Goal: Communication & Community: Answer question/provide support

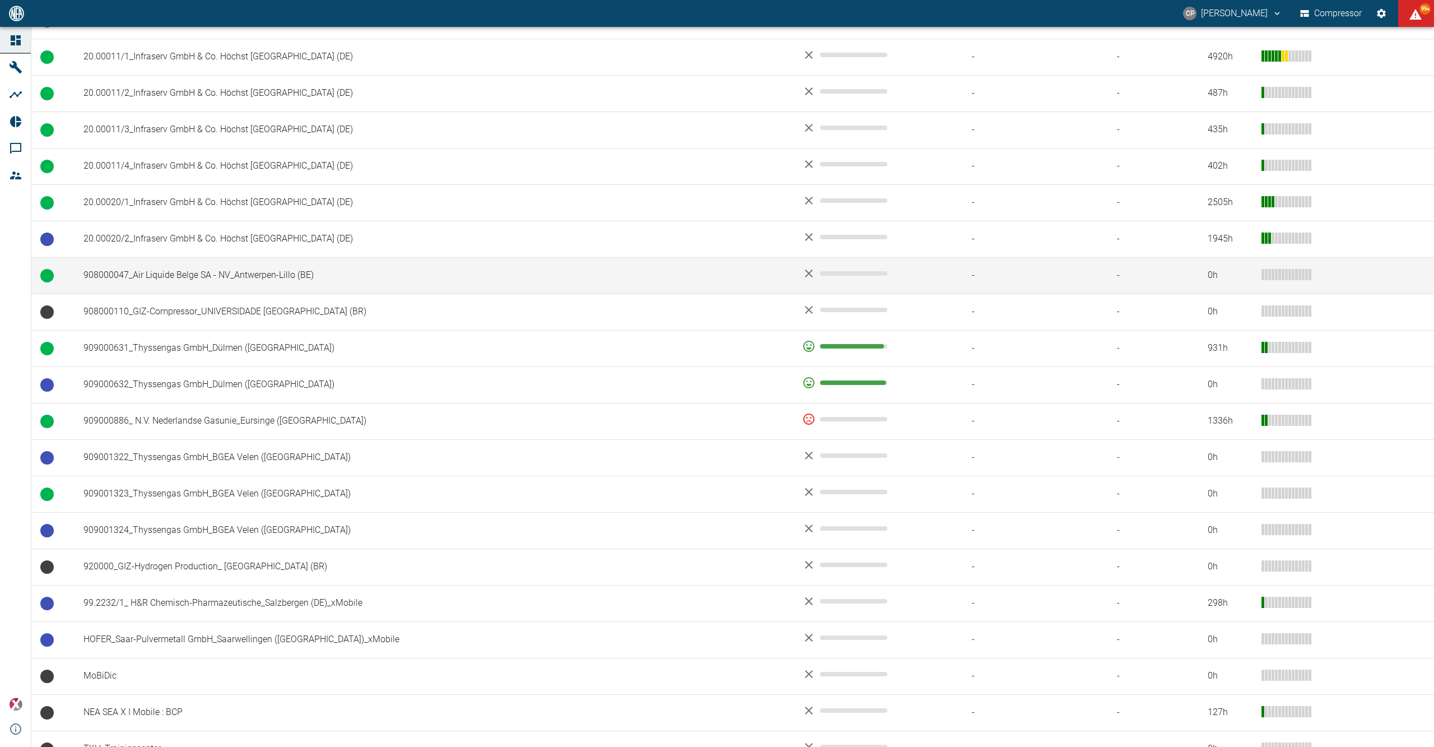
scroll to position [592, 0]
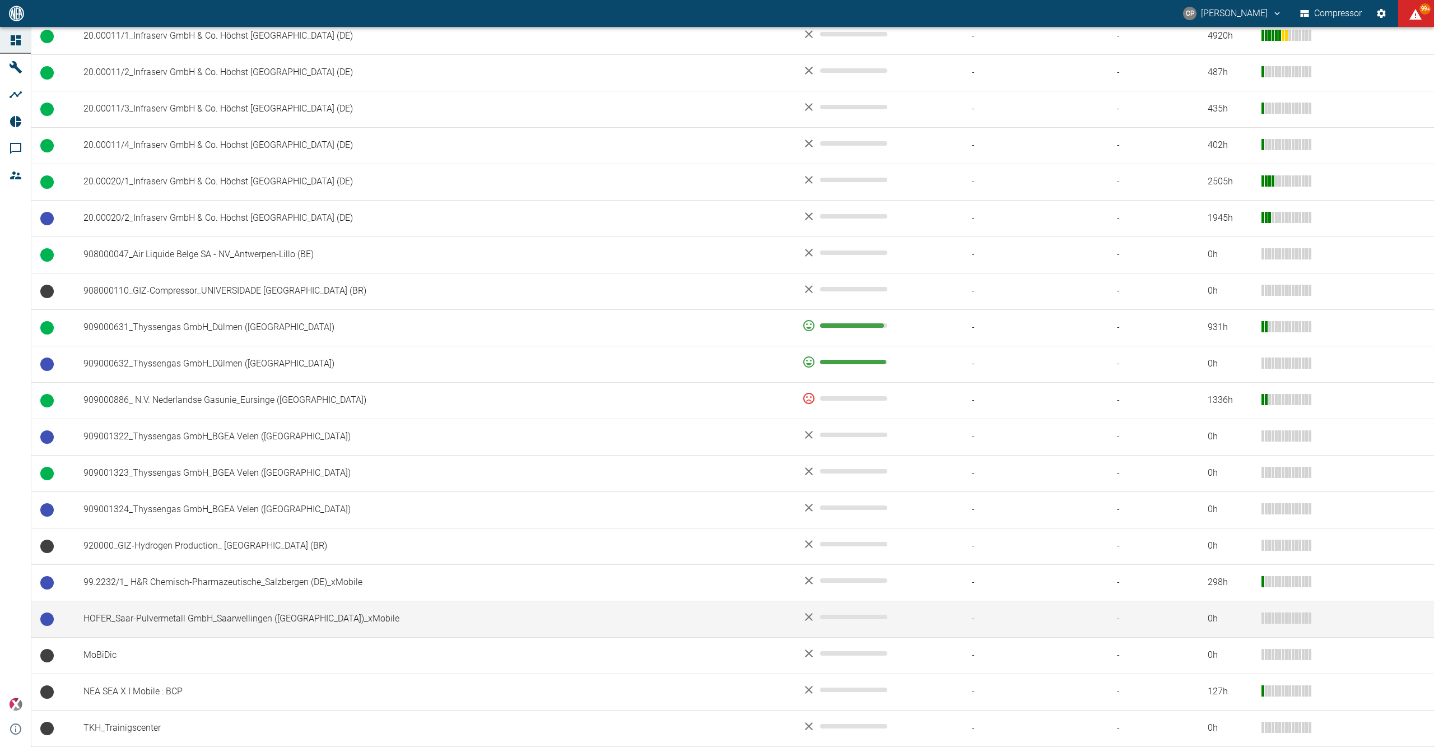
click at [227, 615] on td "HOFER_Saar-Pulvermetall GmbH_Saarwellingen ([GEOGRAPHIC_DATA])_xMobile" at bounding box center [434, 619] width 719 height 36
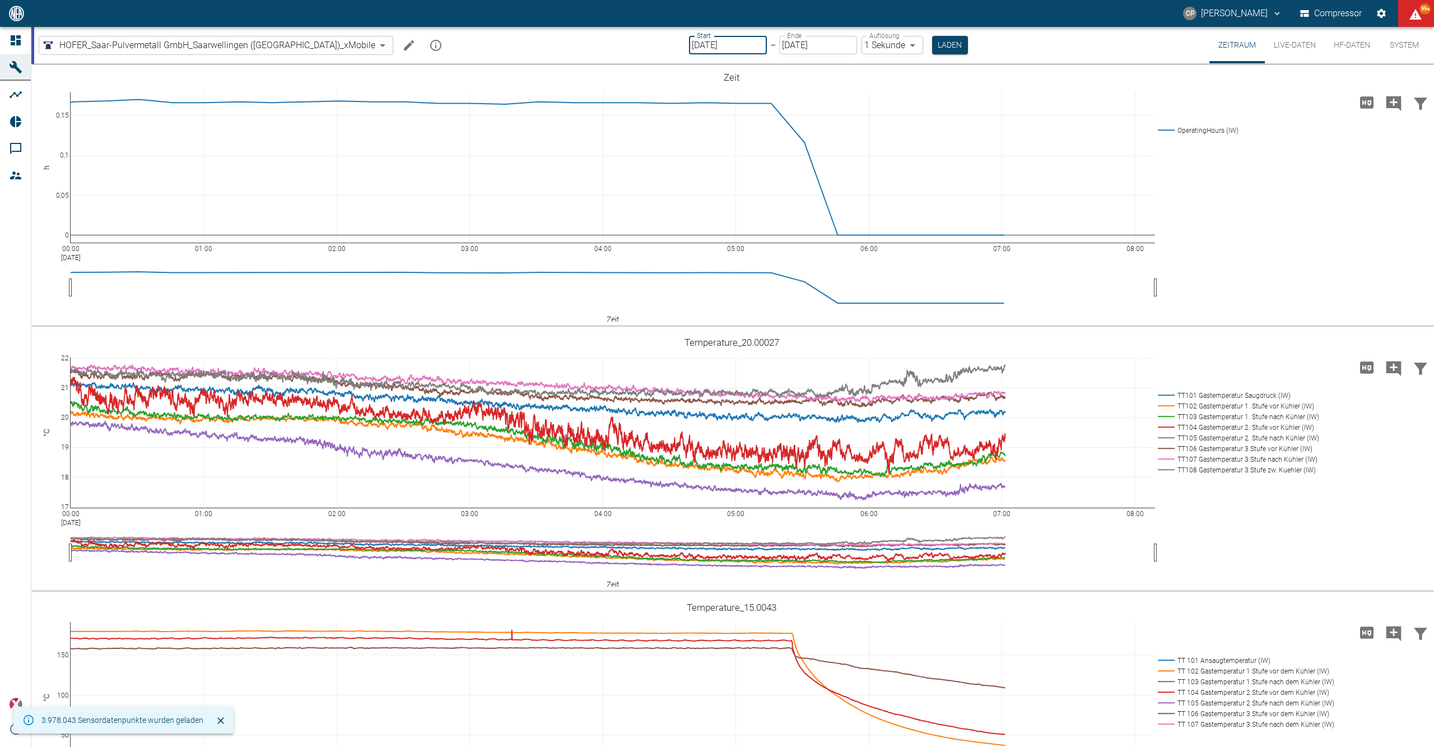
click at [707, 43] on input "[DATE]" at bounding box center [728, 45] width 78 height 18
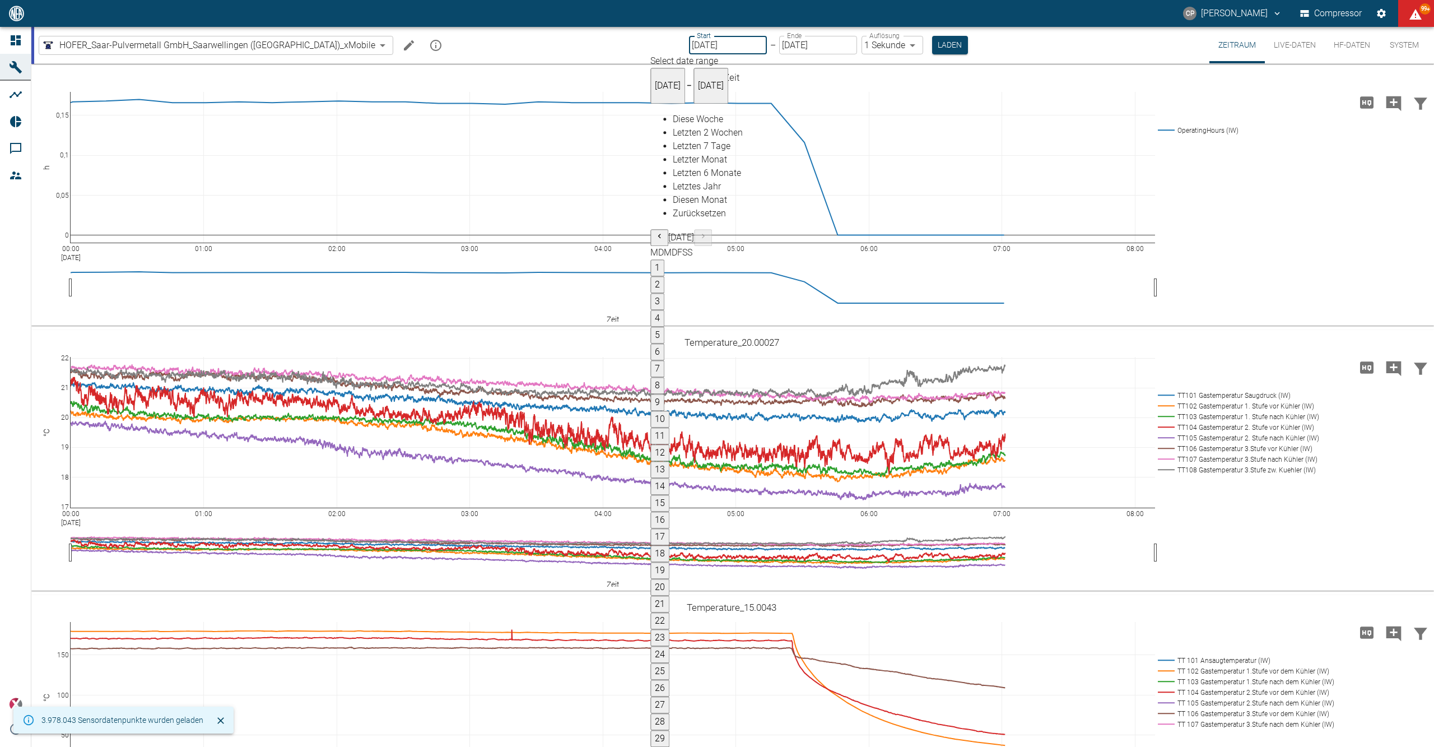
click at [664, 232] on icon "Previous month" at bounding box center [659, 236] width 9 height 9
click at [664, 260] on button "1" at bounding box center [657, 268] width 14 height 17
type input "01.06.2025"
type input "10min"
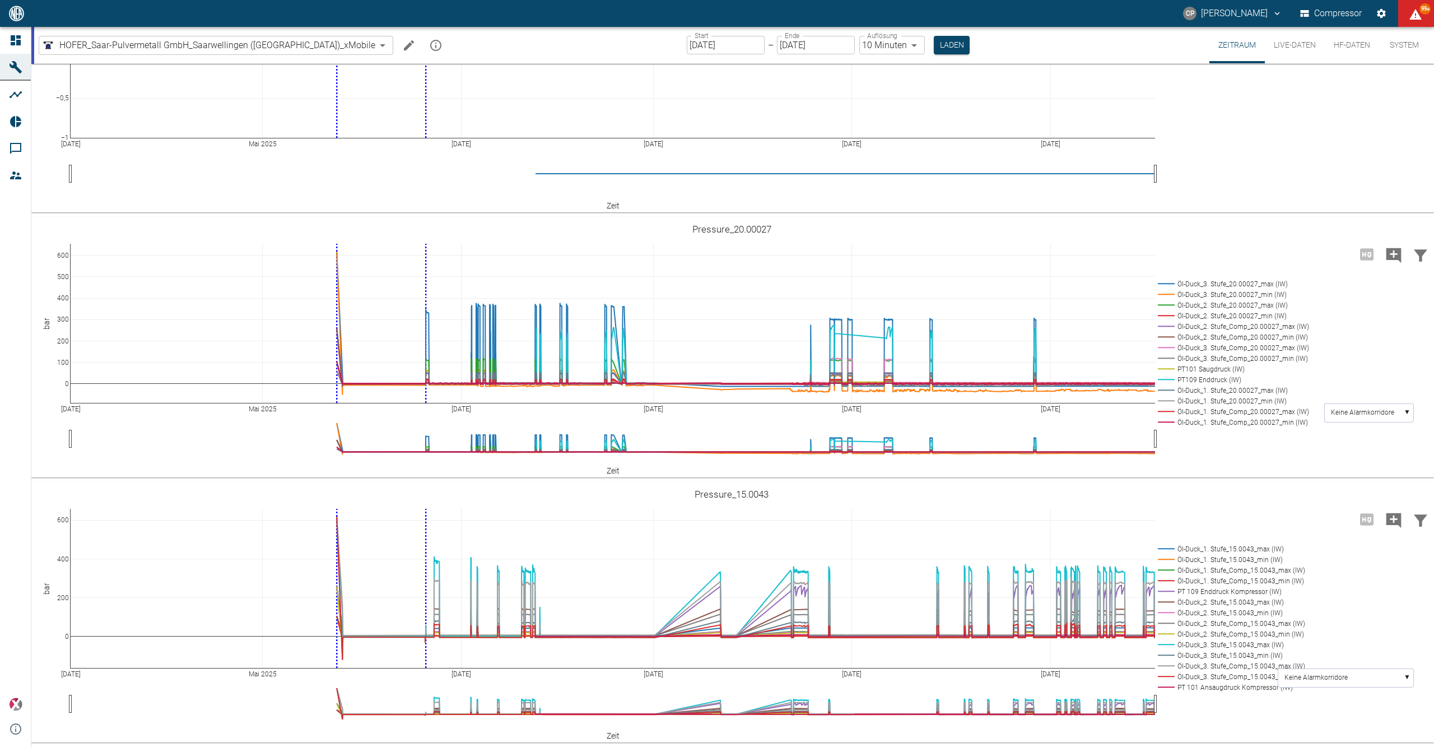
scroll to position [907, 0]
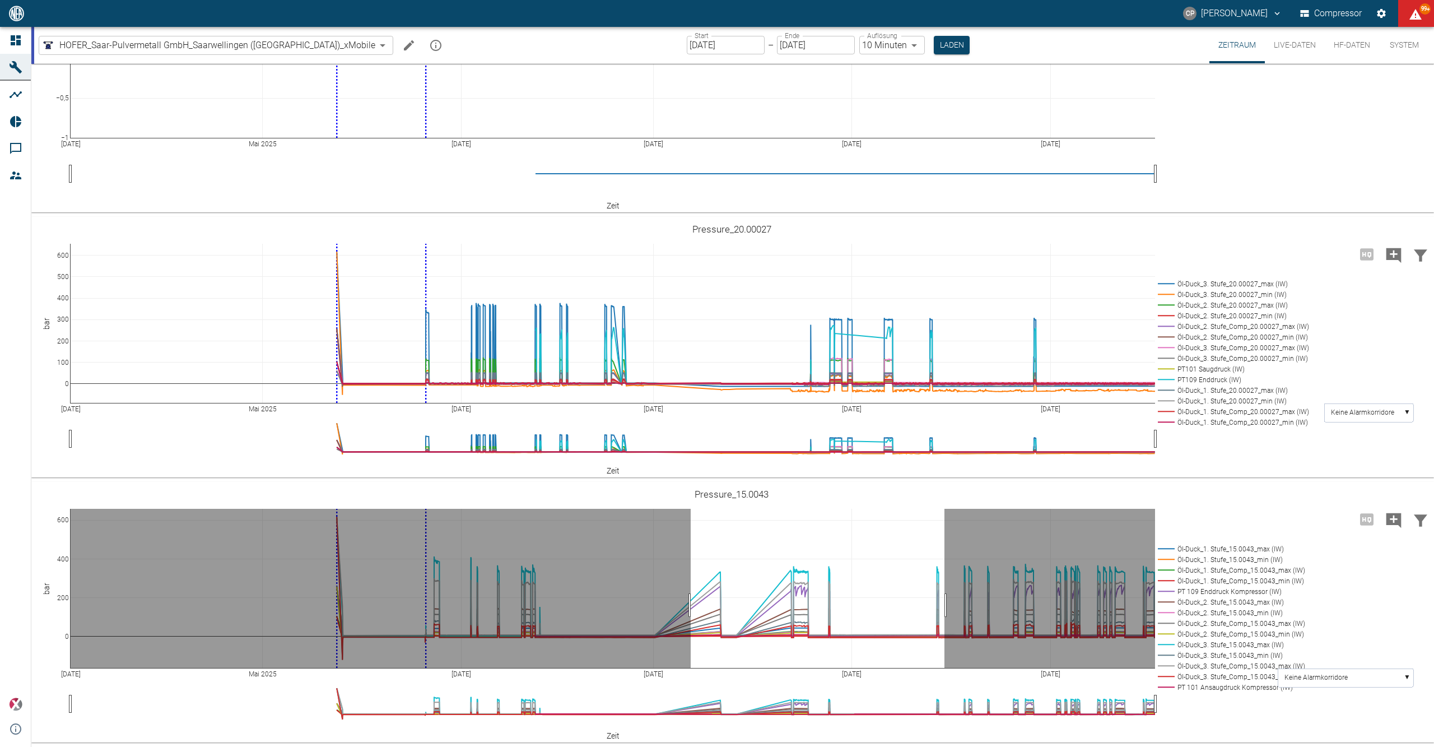
drag, startPoint x: 691, startPoint y: 606, endPoint x: 945, endPoint y: 607, distance: 253.8
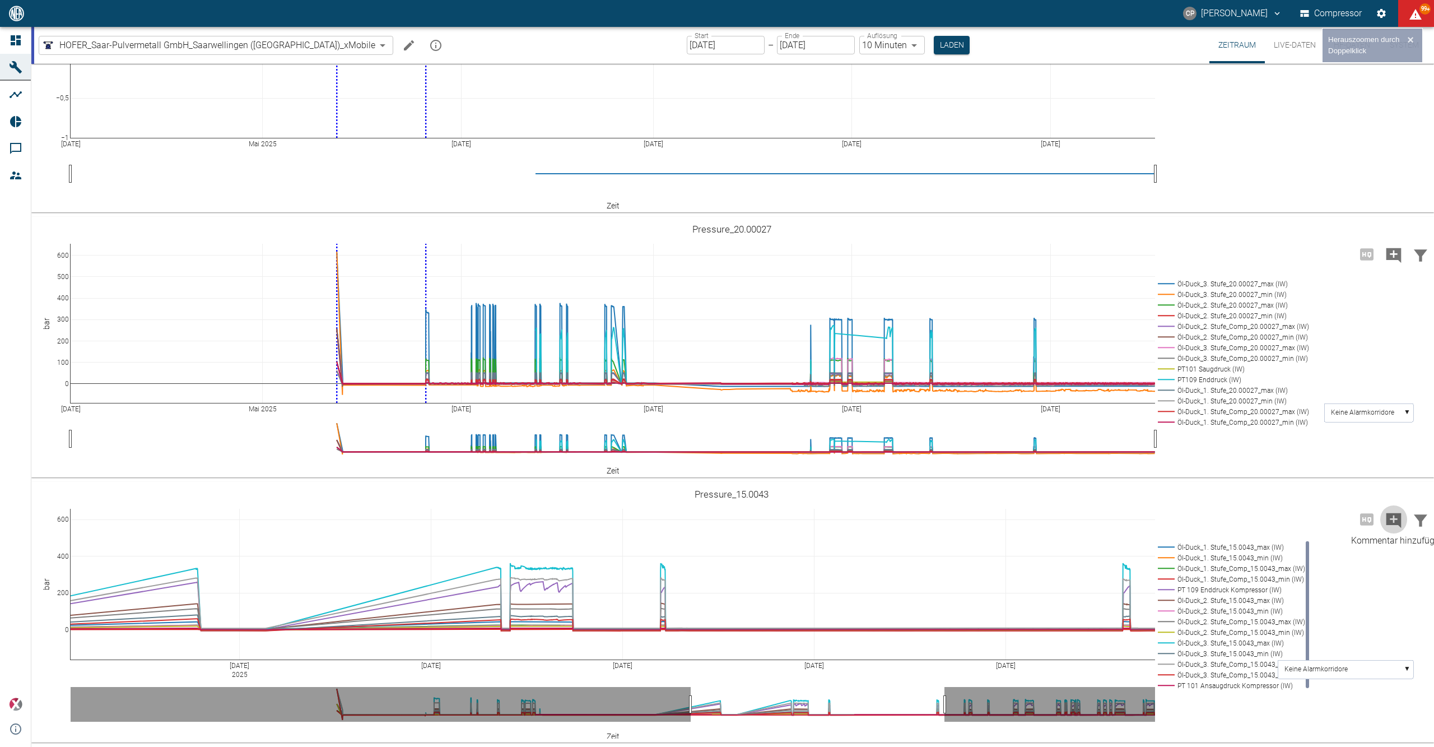
click at [1395, 521] on icon "Kommentar hinzufügen" at bounding box center [1394, 520] width 15 height 15
click at [1332, 518] on button "Weiter" at bounding box center [1337, 518] width 34 height 17
type textarea "K"
type textarea "xMobile wurde an Kunden LAN angeschlossen"
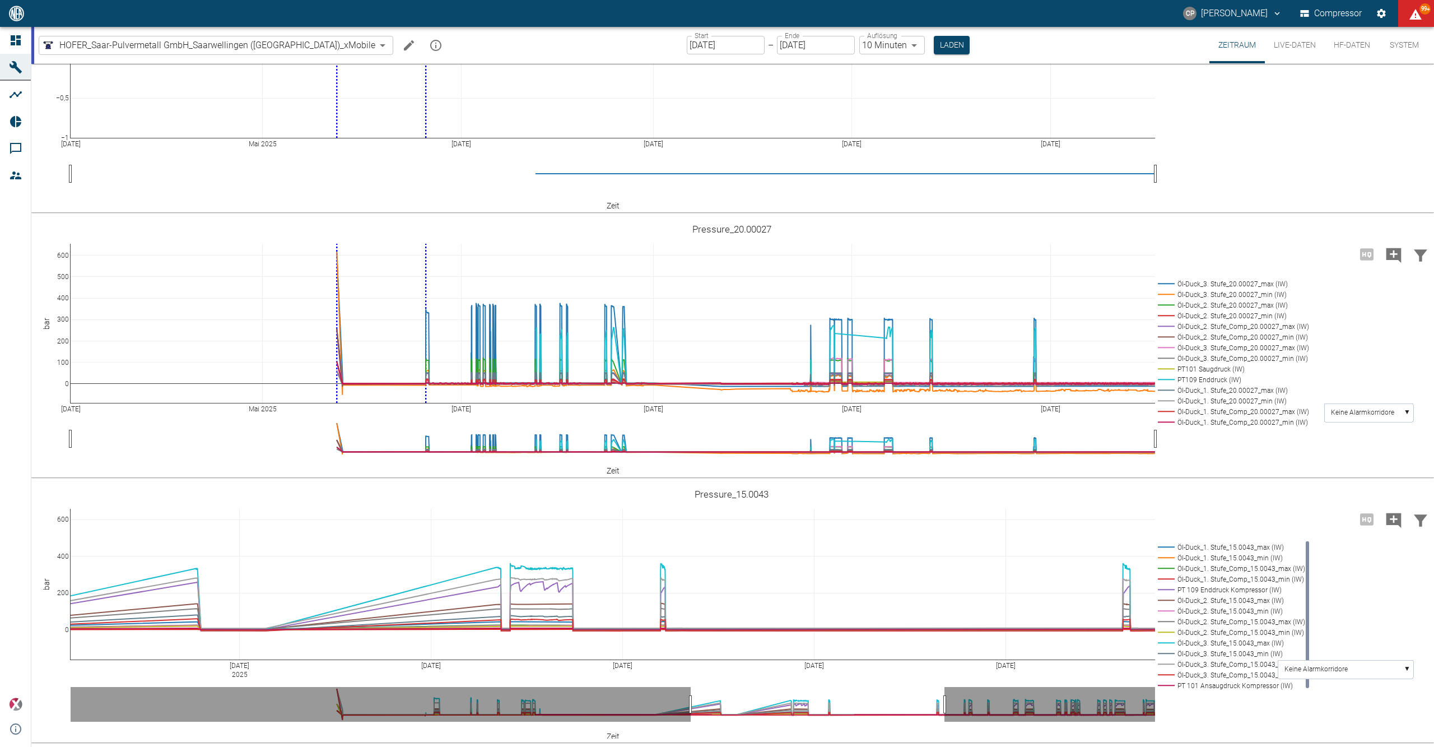
click at [1387, 257] on icon "Kommentar hinzufügen" at bounding box center [1394, 255] width 15 height 15
click at [1337, 253] on button "Weiter" at bounding box center [1337, 253] width 34 height 17
type textarea "x"
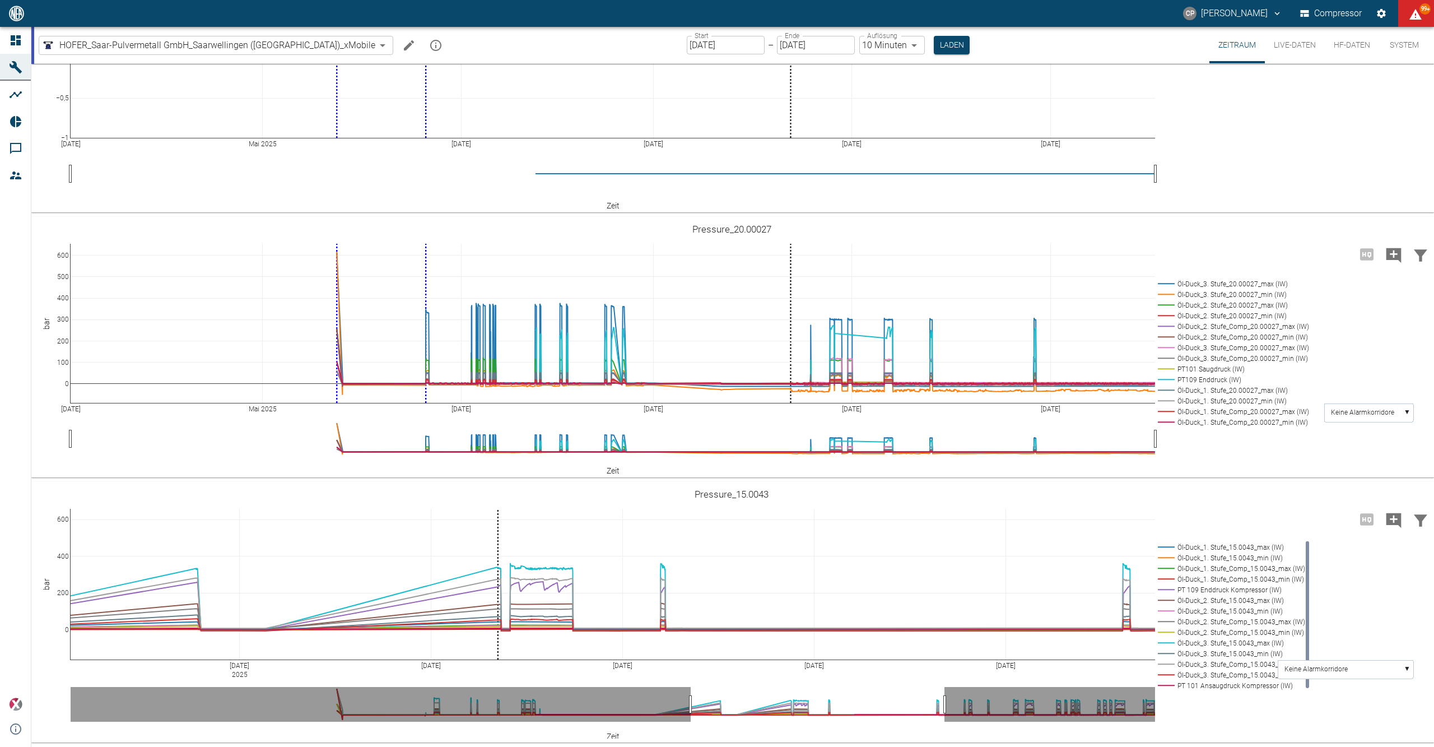
type textarea "L"
type textarea "Teltonika Router verbindet sich nicht mehr mit dem LTE"
click at [1387, 254] on icon "Kommentar hinzufügen" at bounding box center [1394, 255] width 15 height 15
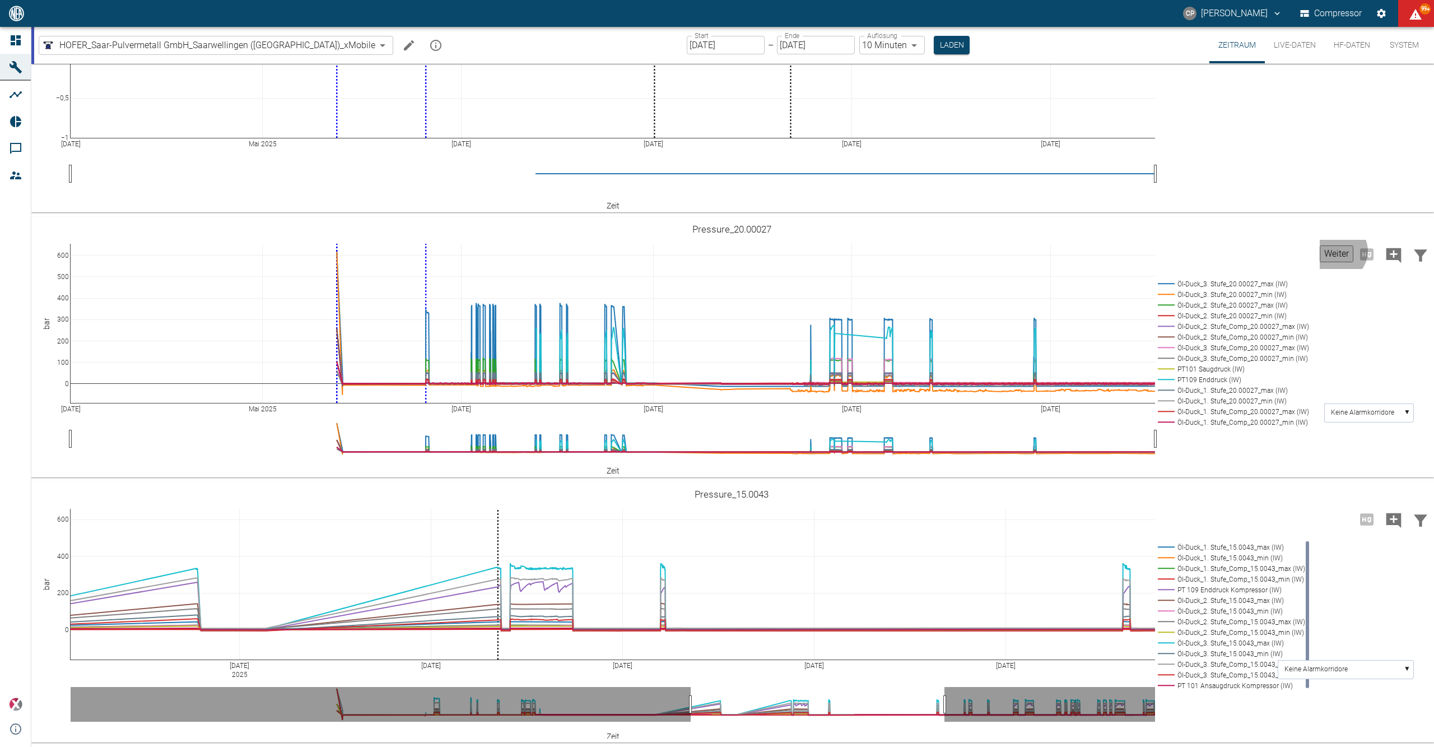
click at [1323, 256] on button "Weiter" at bounding box center [1337, 253] width 34 height 17
type textarea "P"
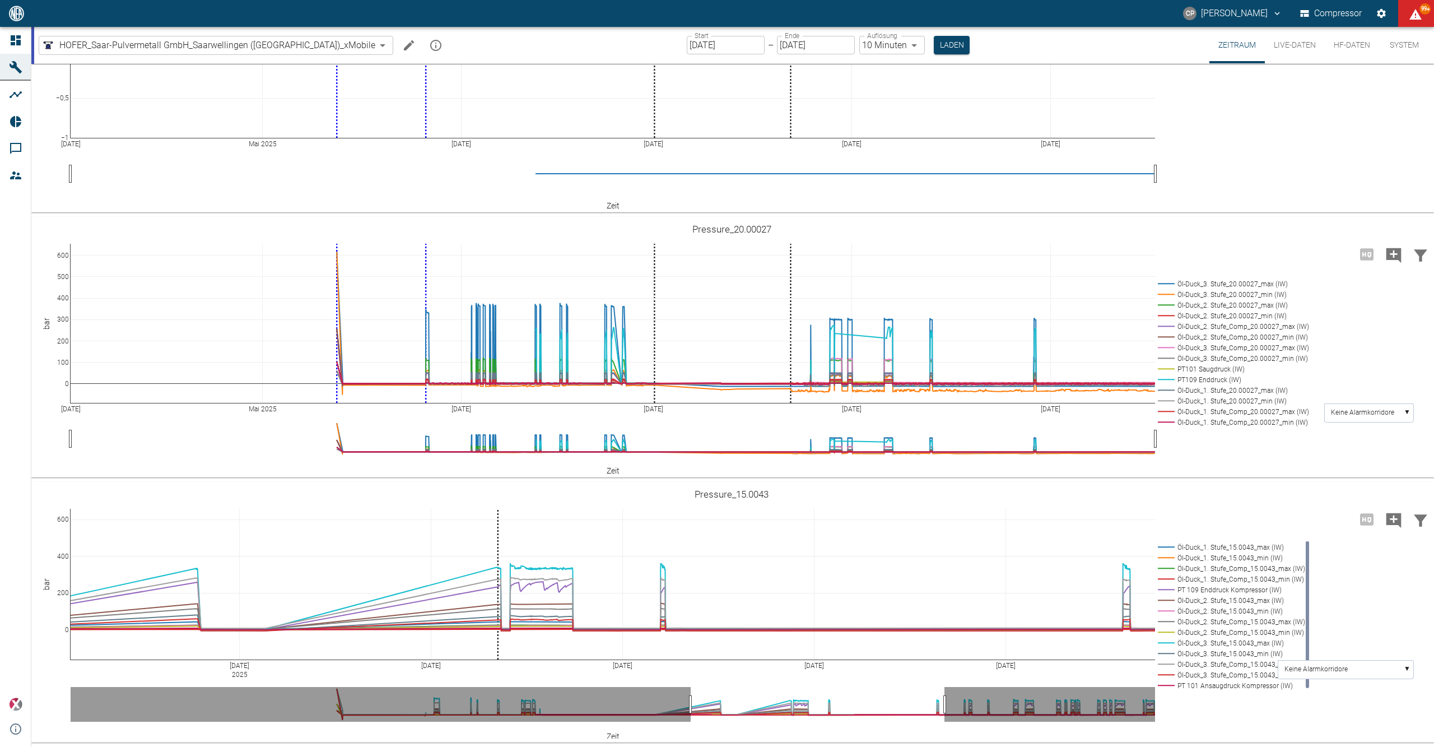
type textarea "Nach der Vergabe einer IP-Adresse für die Xplore, wurden die PLC Daten eingepfl…"
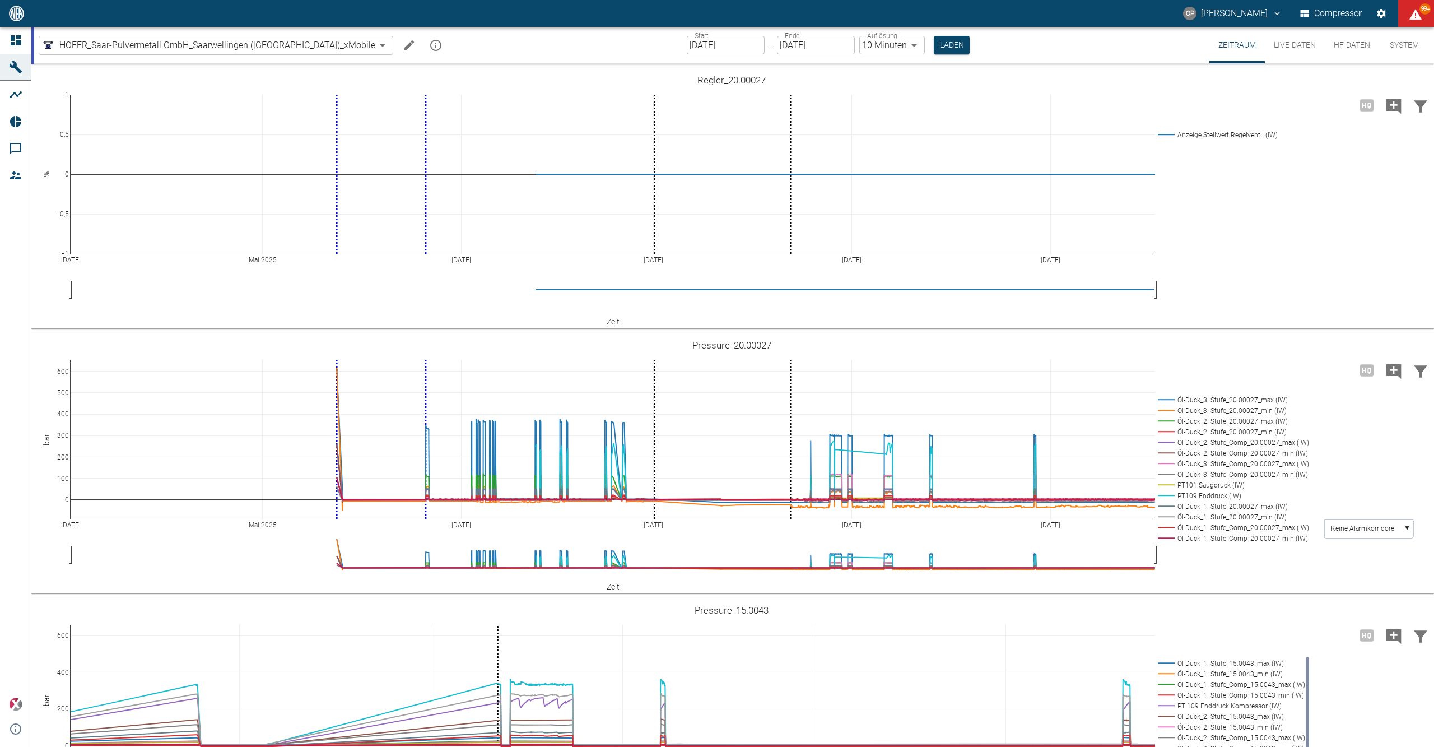
scroll to position [896, 0]
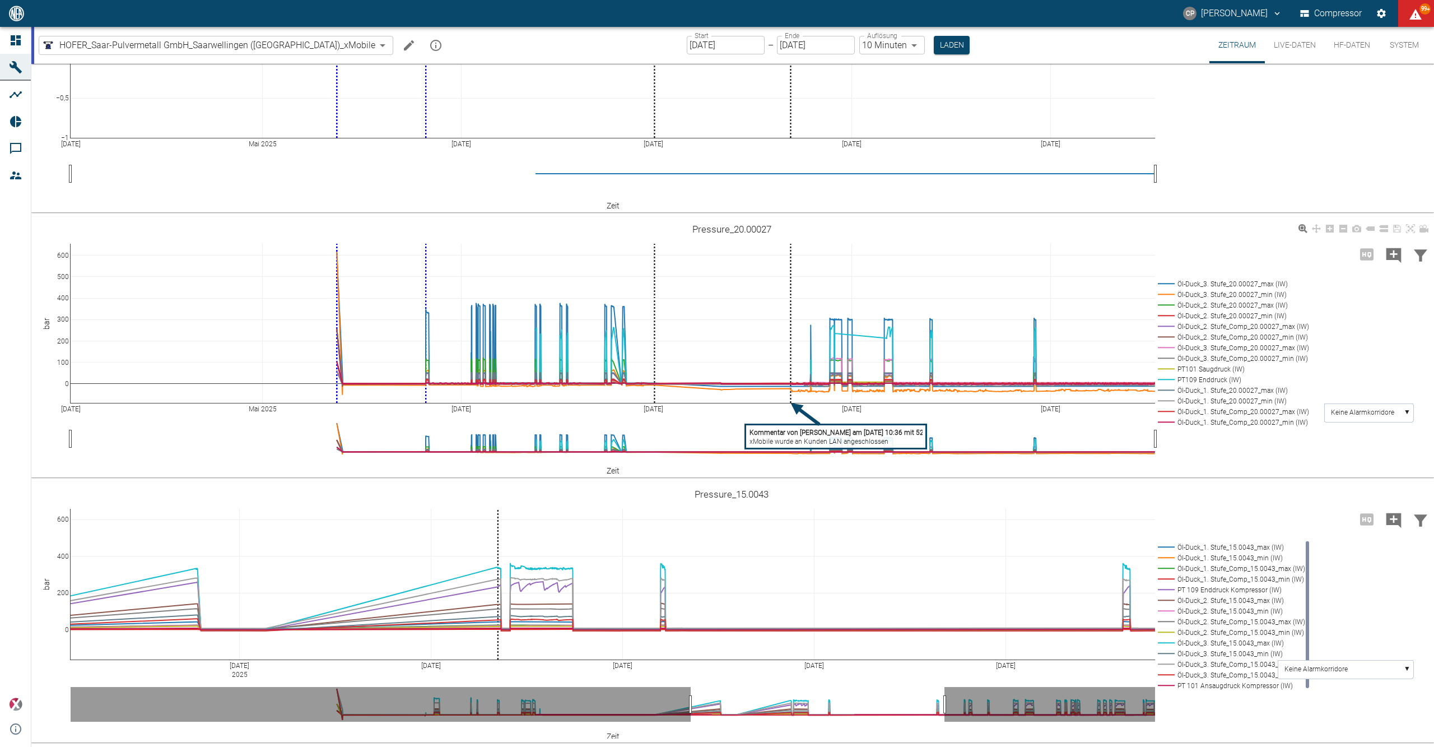
click at [816, 445] on tspan "xMobile wurde an Kunden LAN angeschlossen" at bounding box center [819, 442] width 139 height 8
type textarea "xMobile wurde an das Kunden LAN angeschlossen"
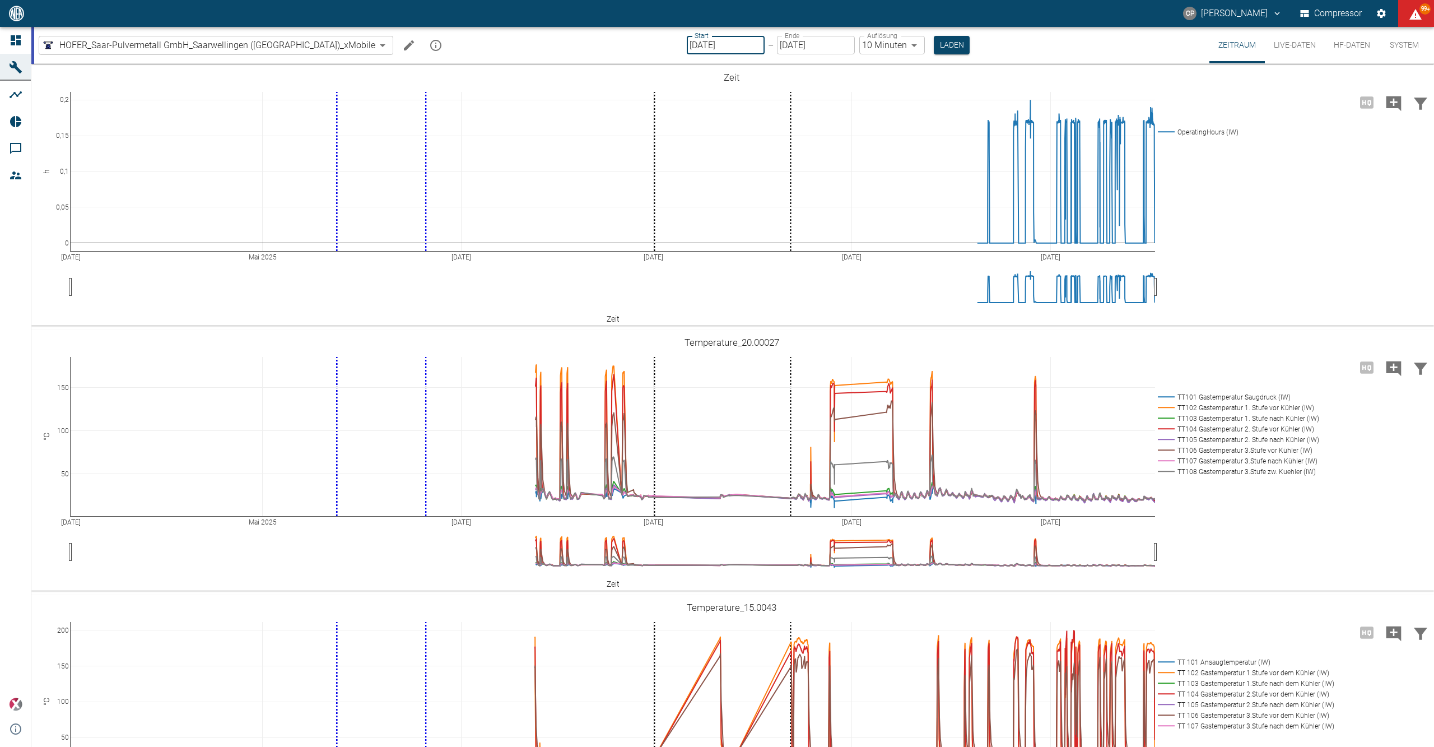
click at [700, 48] on input "[DATE]" at bounding box center [726, 45] width 78 height 18
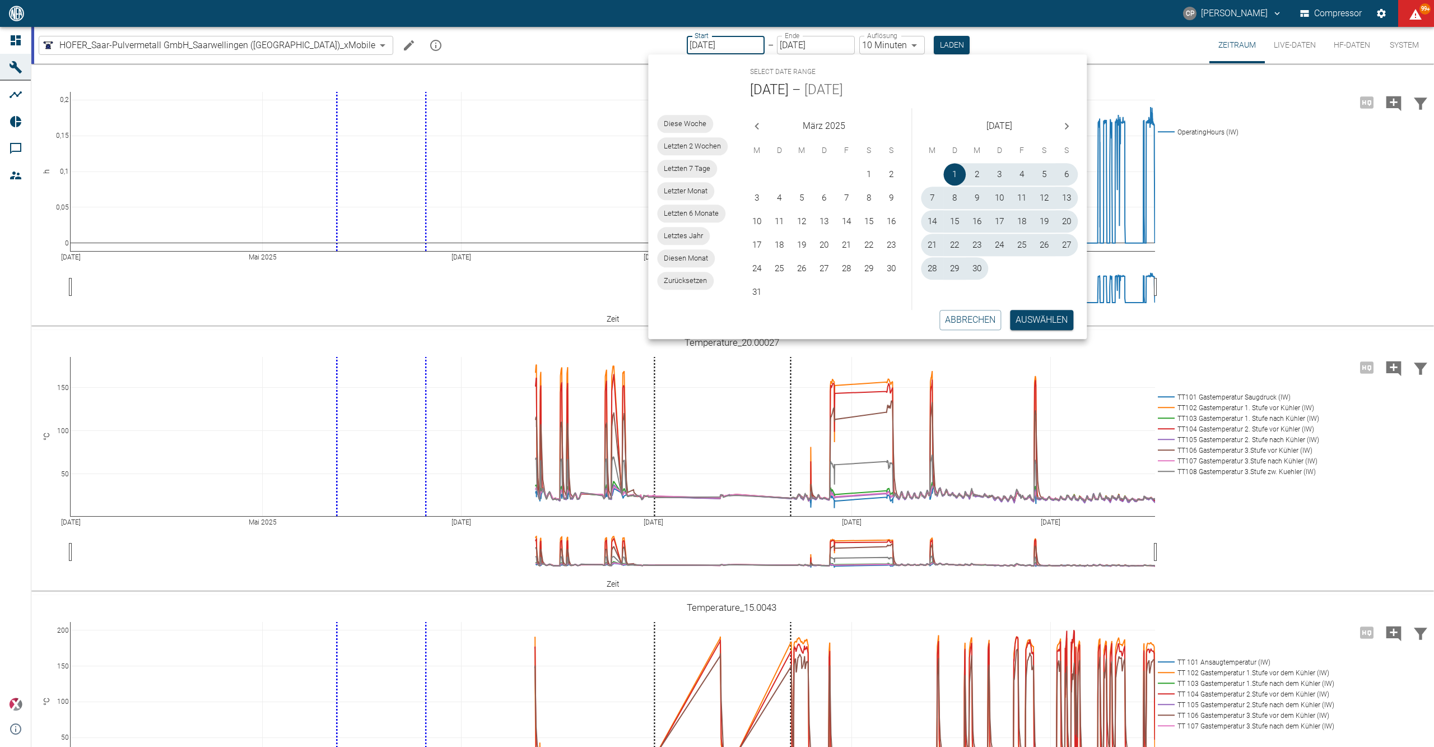
click at [690, 124] on span "Diese Woche" at bounding box center [685, 123] width 56 height 11
type input "14.09.2025"
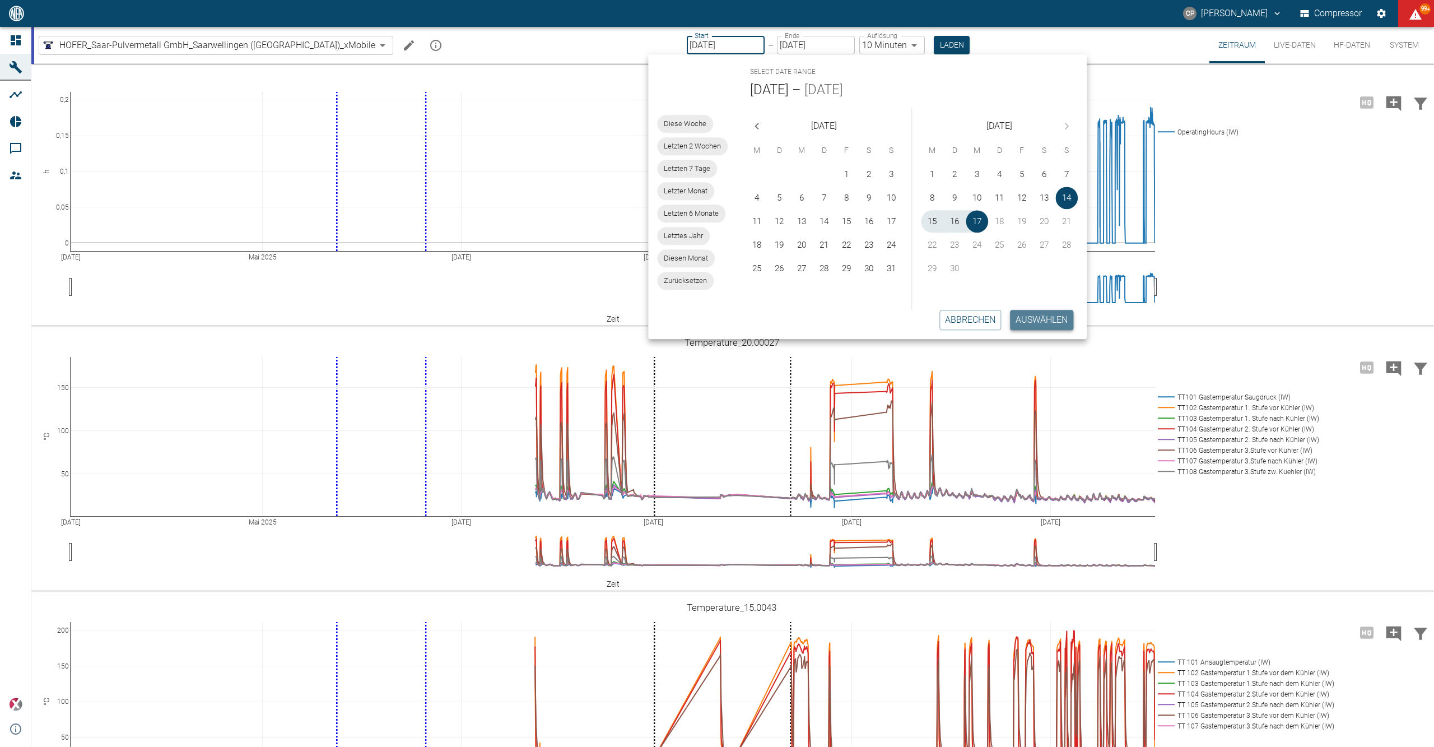
click at [1048, 317] on button "Auswählen" at bounding box center [1041, 320] width 63 height 20
type input "2min"
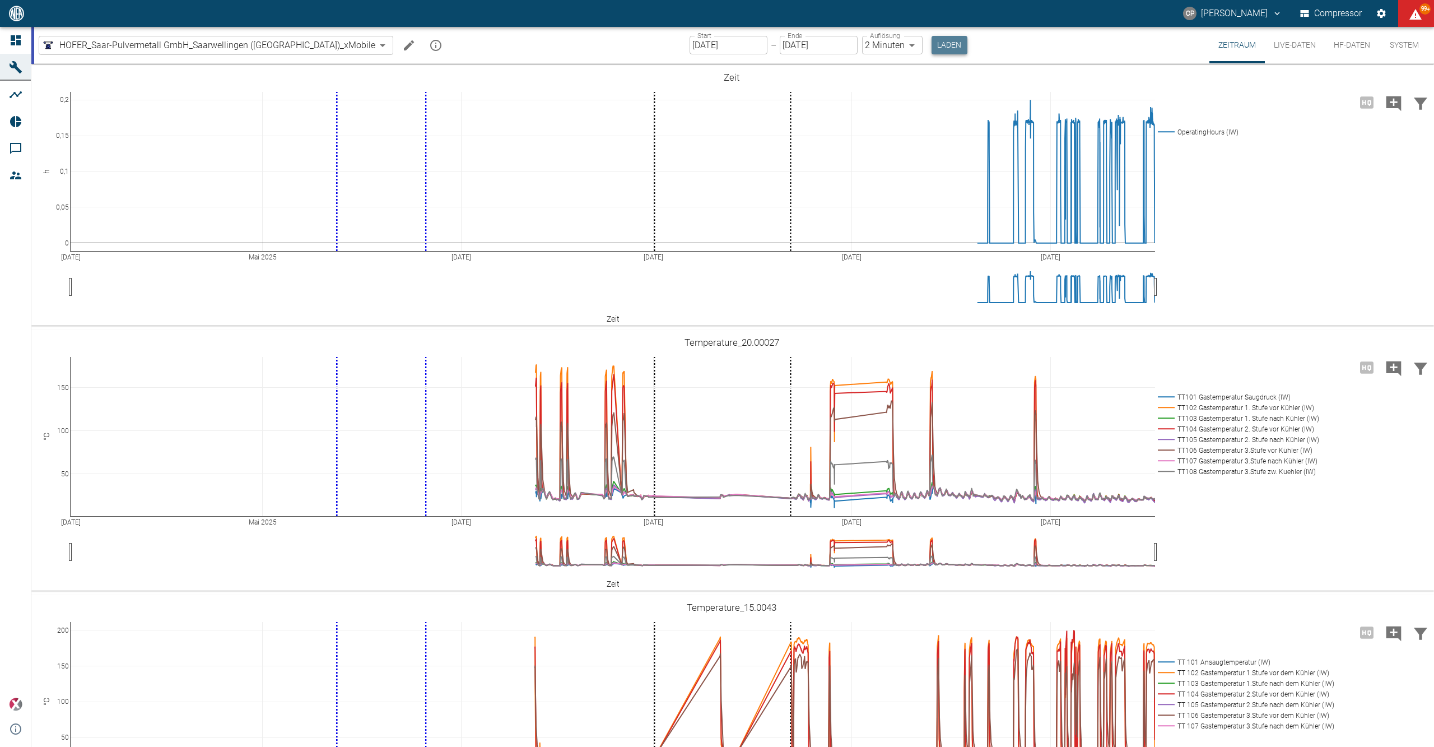
click at [932, 48] on button "Laden" at bounding box center [950, 45] width 36 height 18
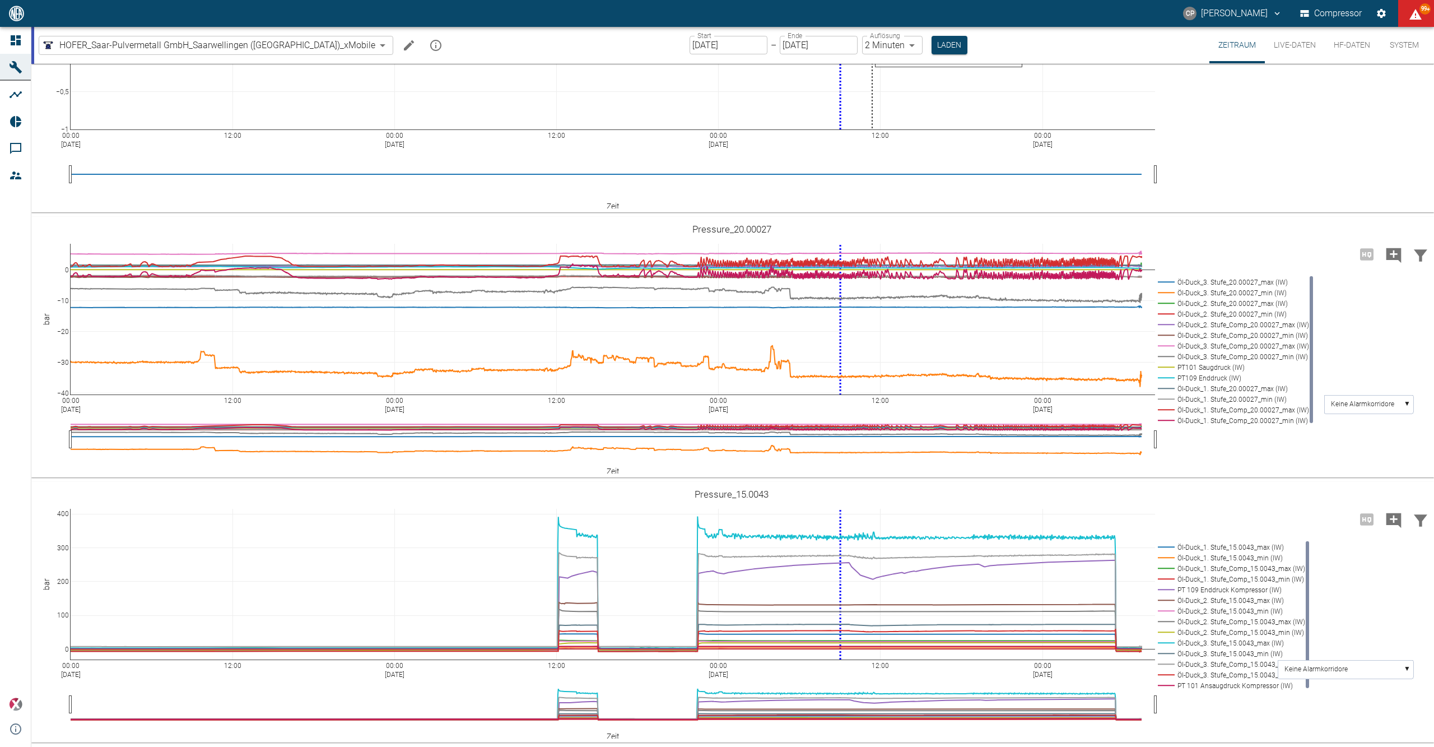
scroll to position [757, 0]
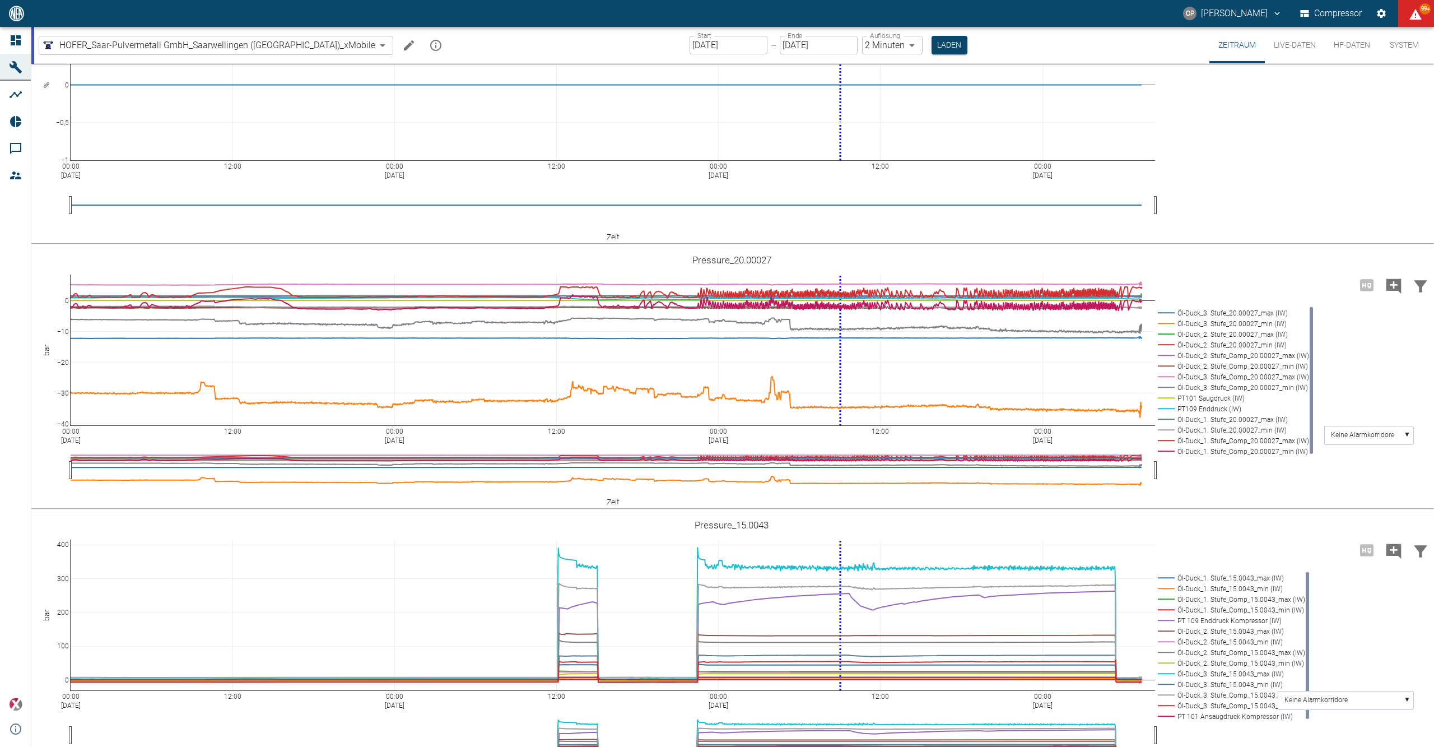
click at [691, 54] on div "Start 14.09.2025 Start – Ende 17.09.2025 Ende Auflösung 2 Minuten 2min Auflösun…" at bounding box center [829, 45] width 278 height 36
click at [691, 48] on input "14.09.2025" at bounding box center [729, 45] width 78 height 18
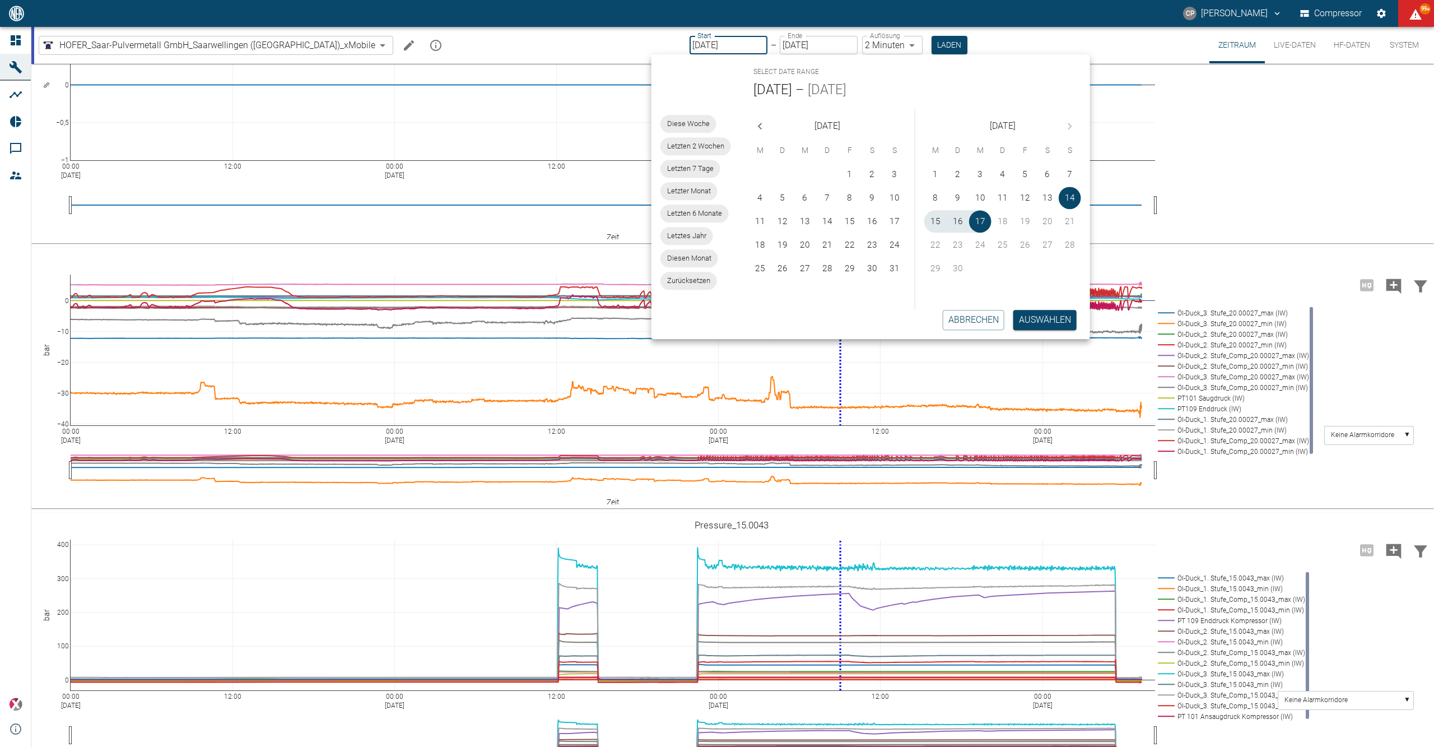
click at [764, 130] on icon "Previous month" at bounding box center [760, 125] width 13 height 13
click at [774, 240] on button "22" at bounding box center [783, 245] width 22 height 22
type input "22.07.2025"
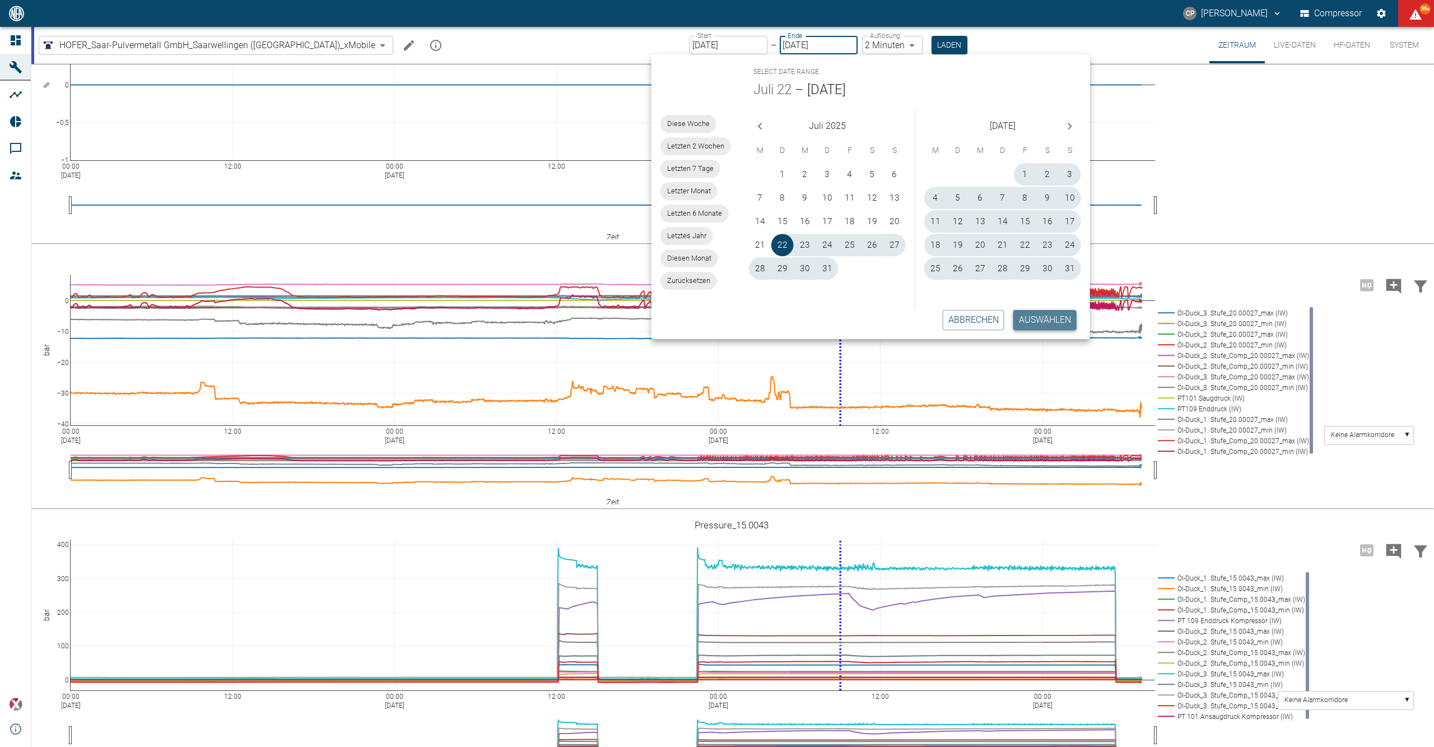
click at [1045, 323] on button "Auswählen" at bounding box center [1045, 320] width 63 height 20
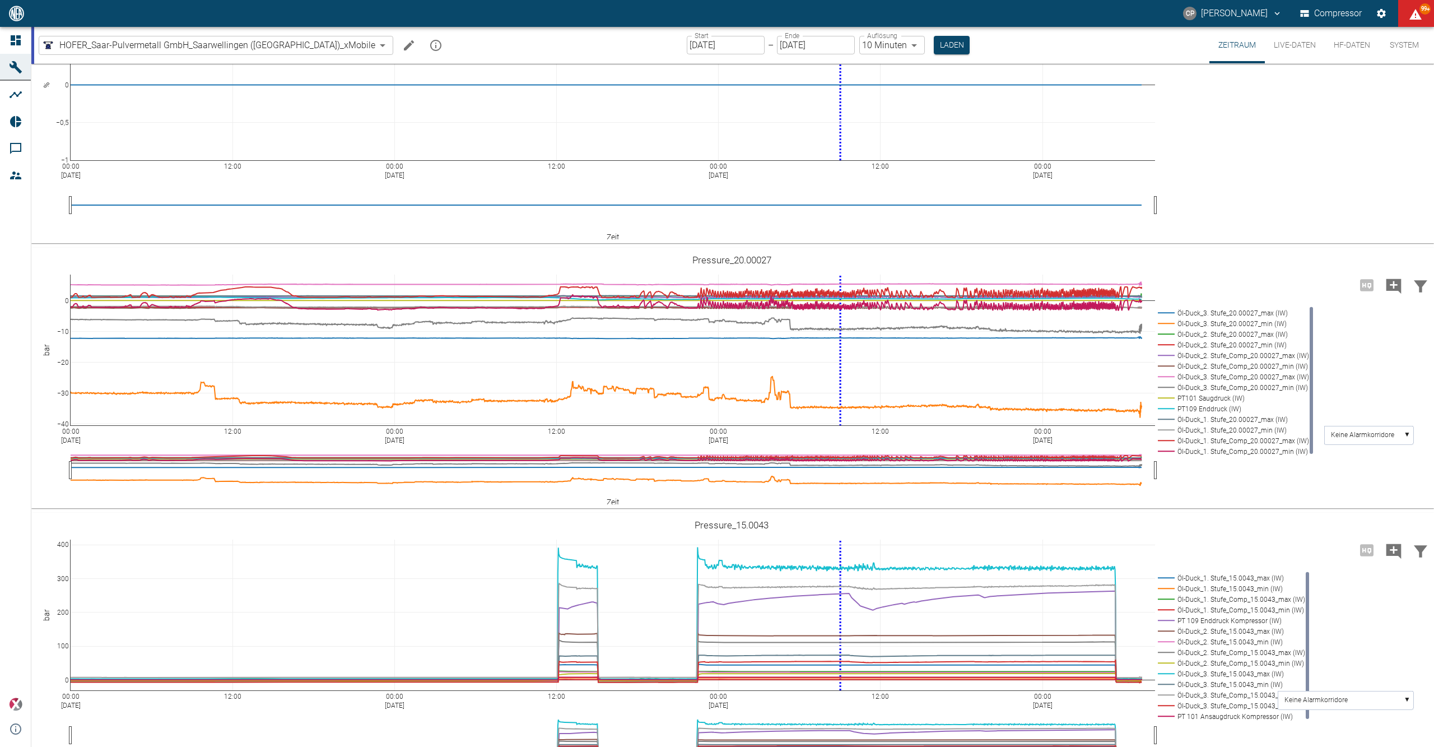
click at [866, 48] on body "CP Christoph Palm Compressor 99+ Dashboard Maschinen Analysen Reports Kommentar…" at bounding box center [717, 373] width 1434 height 747
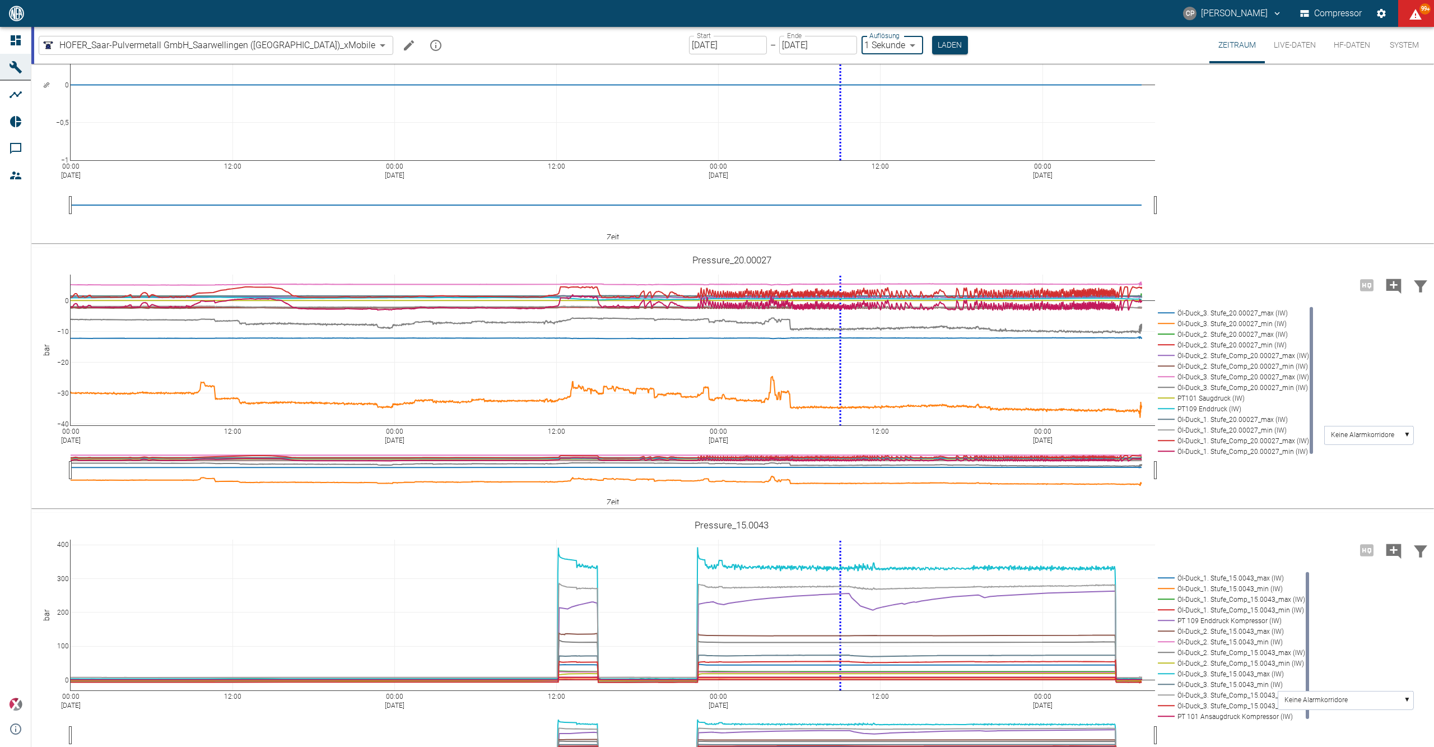
click at [885, 45] on div "Start 22.07.2025 Start – Ende 17.09.2025 Ende Auflösung 1 Sekunde 1sec Auflösun…" at bounding box center [828, 45] width 279 height 36
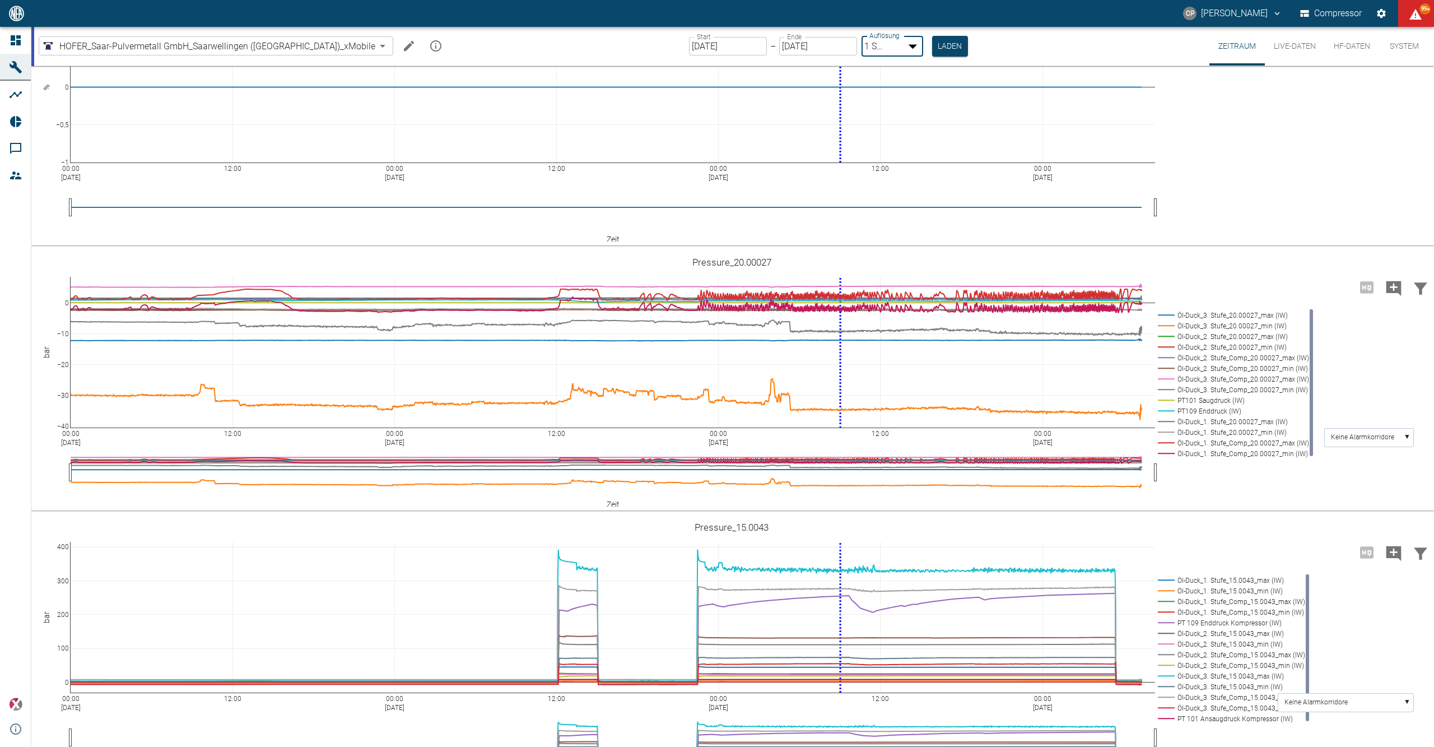
click at [875, 47] on body "CP Christoph Palm Compressor 99+ Dashboard Maschinen Analysen Reports Kommentar…" at bounding box center [717, 373] width 1434 height 747
type input "2min"
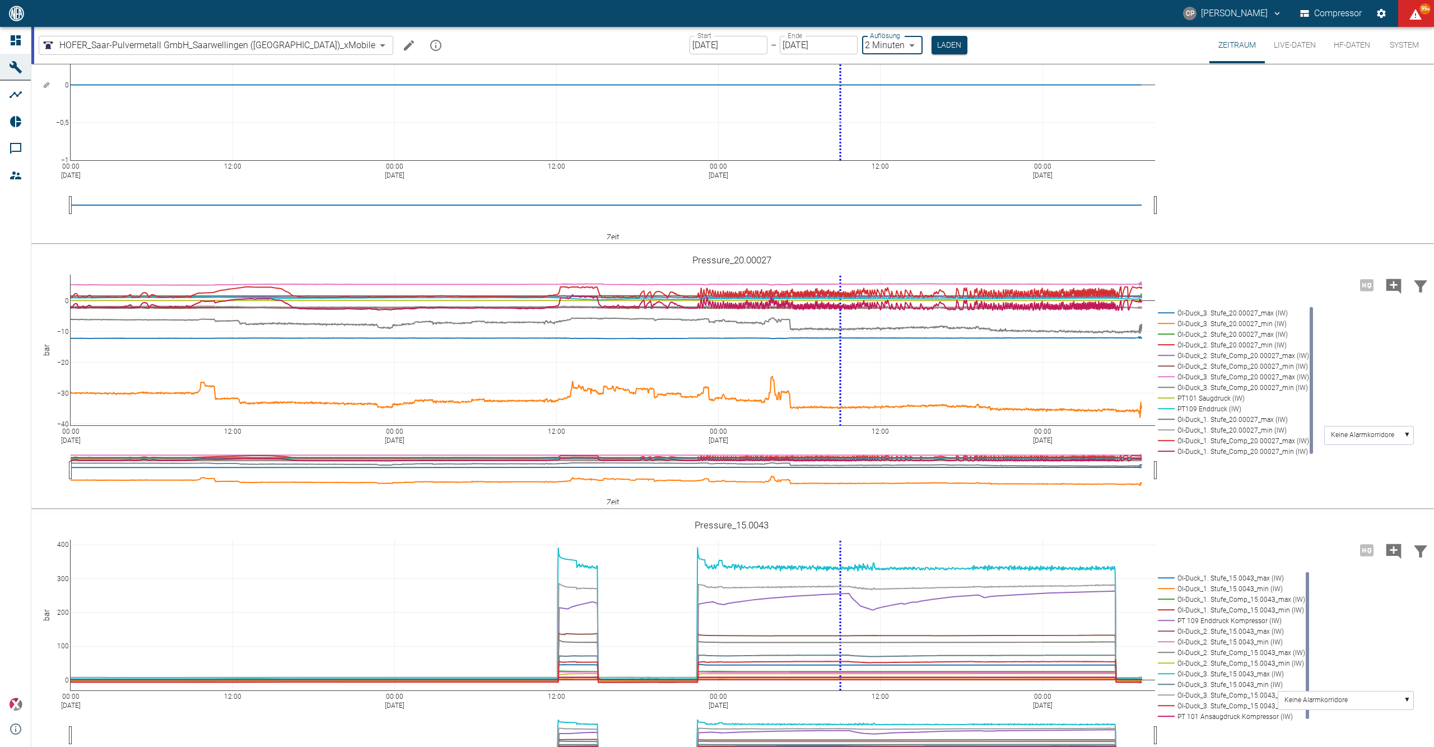
click at [932, 47] on button "Laden" at bounding box center [950, 45] width 36 height 18
